Goal: Task Accomplishment & Management: Use online tool/utility

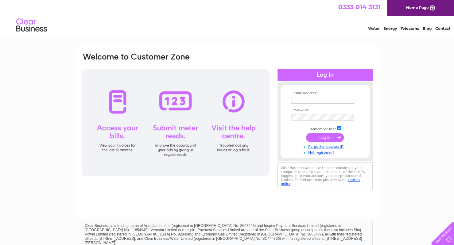
type input "info@pureessentialslondon.com"
click at [322, 137] on input "submit" at bounding box center [325, 137] width 38 height 9
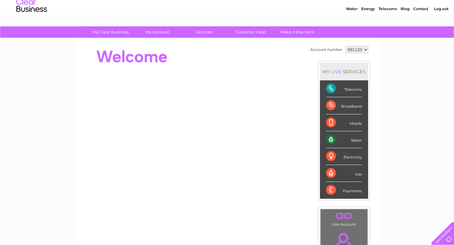
scroll to position [19, 0]
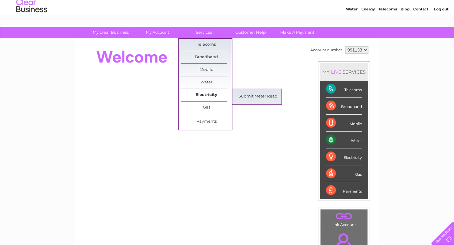
click at [220, 93] on link "Electricity" at bounding box center [206, 95] width 51 height 12
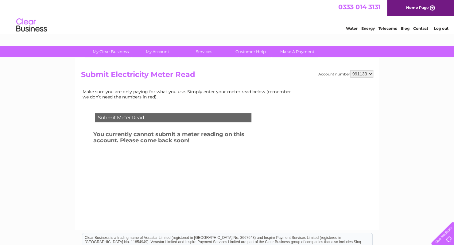
drag, startPoint x: 0, startPoint y: 0, endPoint x: 254, endPoint y: 92, distance: 270.0
click at [254, 92] on td "Make sure you are only paying for what you use. Simply enter your meter read be…" at bounding box center [188, 94] width 215 height 13
click at [208, 118] on div "Submit Meter Read" at bounding box center [173, 117] width 157 height 9
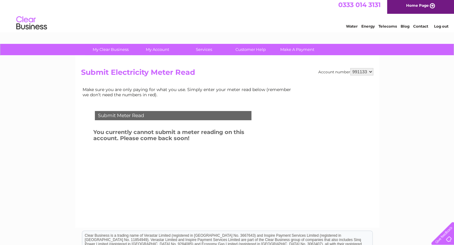
scroll to position [1, 0]
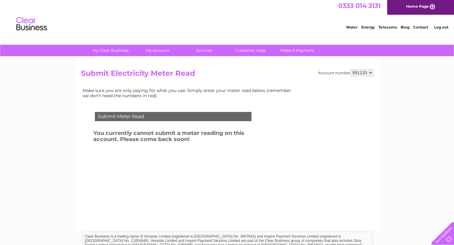
click at [137, 115] on div "Submit Meter Read" at bounding box center [173, 116] width 157 height 9
click at [156, 119] on div "Submit Meter Read" at bounding box center [173, 116] width 157 height 9
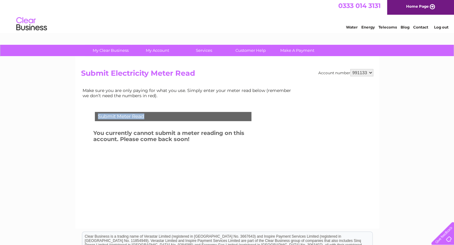
drag, startPoint x: 156, startPoint y: 119, endPoint x: 216, endPoint y: 116, distance: 59.6
click at [216, 116] on div "Submit Meter Read" at bounding box center [173, 116] width 157 height 9
click at [129, 114] on div "Submit Meter Read" at bounding box center [173, 116] width 157 height 9
